Goal: Task Accomplishment & Management: Manage account settings

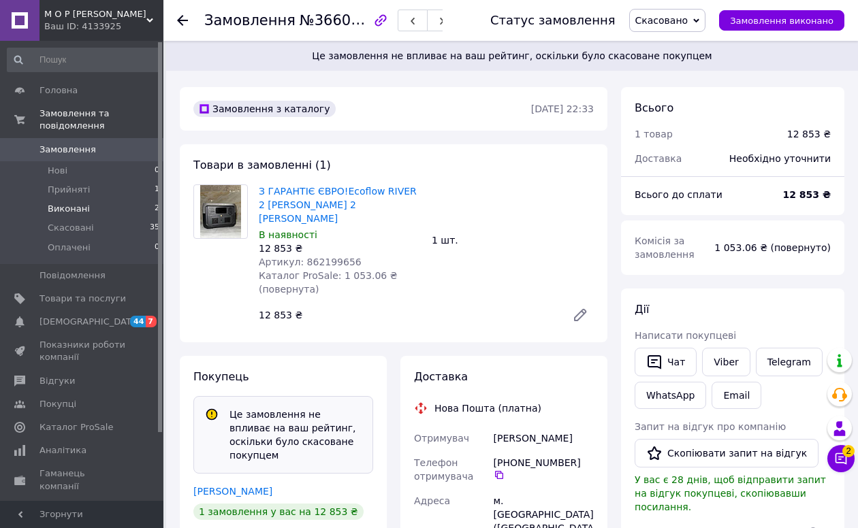
click at [78, 201] on li "Виконані 2" at bounding box center [83, 208] width 167 height 19
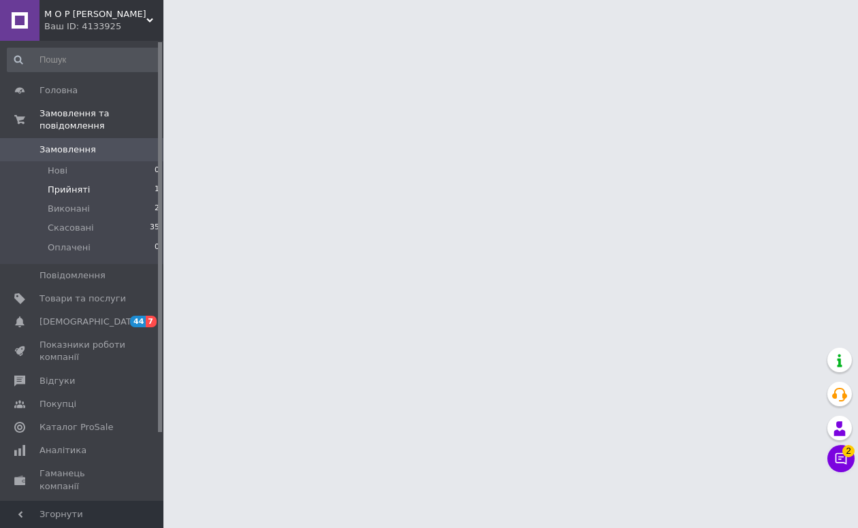
click at [78, 191] on span "Прийняті" at bounding box center [69, 190] width 42 height 12
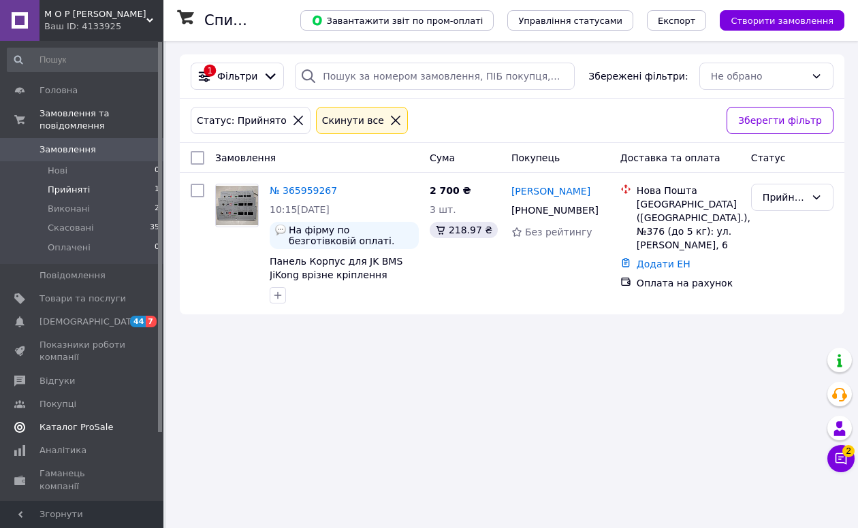
click at [83, 422] on span "Каталог ProSale" at bounding box center [76, 427] width 74 height 12
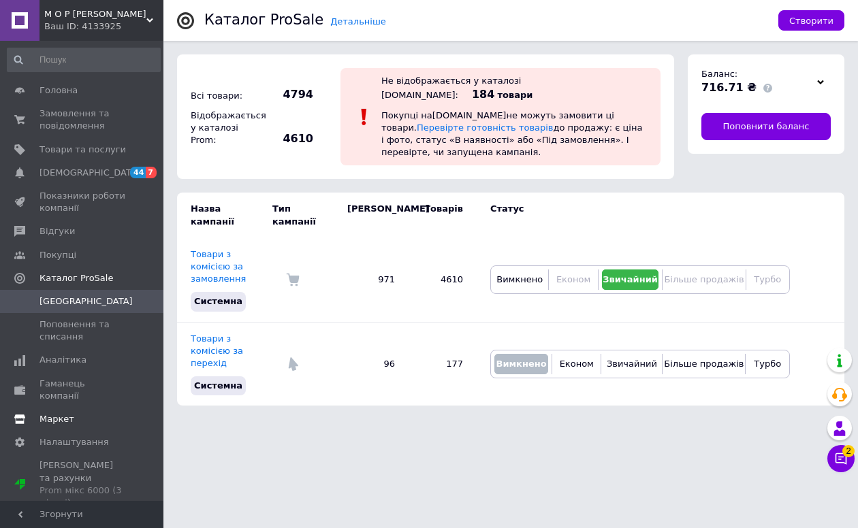
click at [67, 413] on span "Маркет" at bounding box center [56, 419] width 35 height 12
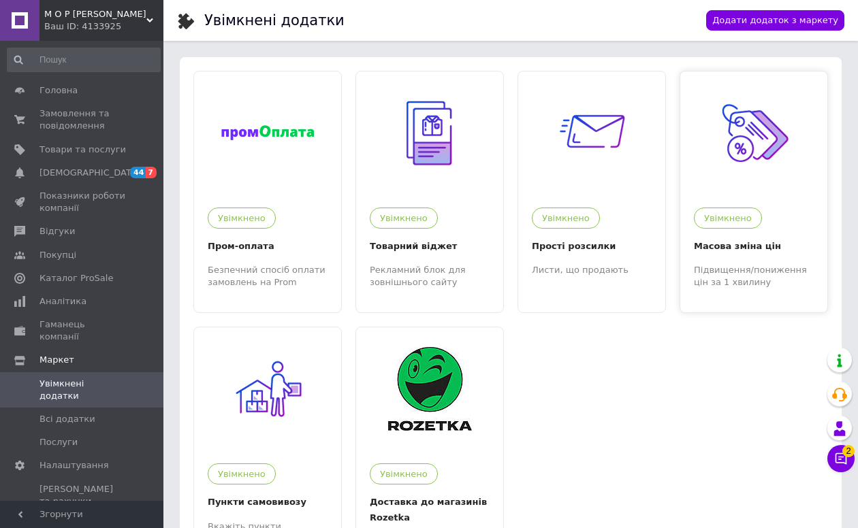
click at [711, 185] on div at bounding box center [753, 132] width 147 height 123
